Goal: Task Accomplishment & Management: Manage account settings

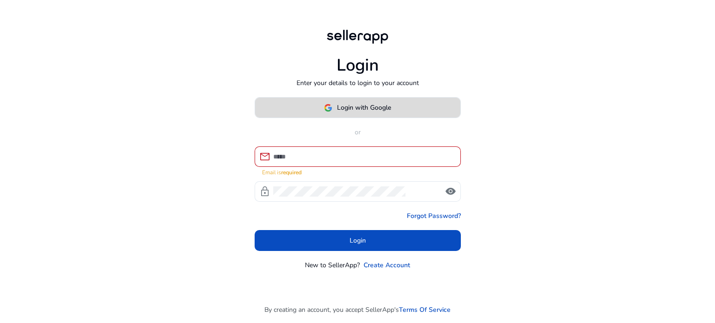
click at [395, 119] on span at bounding box center [357, 108] width 205 height 22
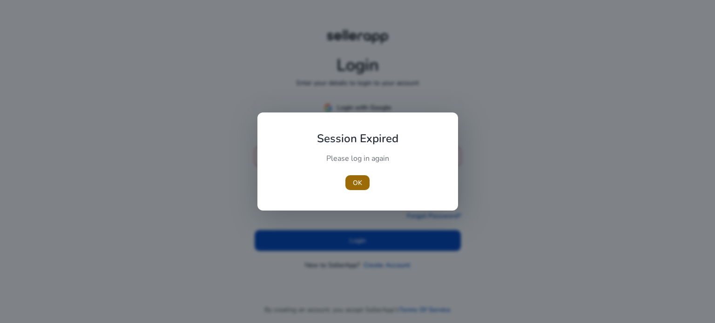
click at [359, 180] on span "OK" at bounding box center [357, 183] width 9 height 10
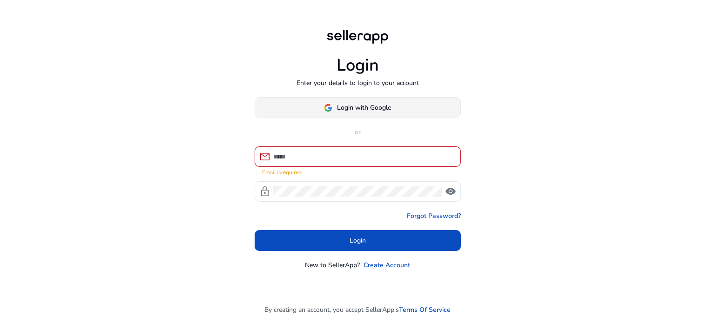
click at [347, 110] on span "Login with Google" at bounding box center [364, 108] width 54 height 10
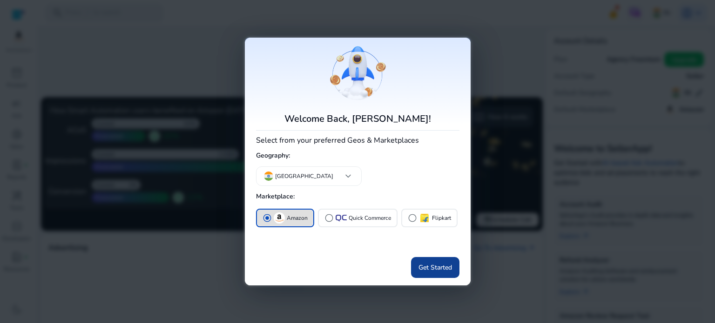
click at [434, 267] on span "Get Started" at bounding box center [435, 268] width 34 height 10
